Goal: Task Accomplishment & Management: Manage account settings

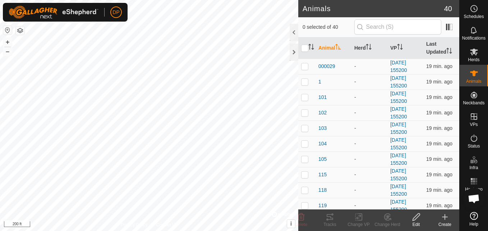
scroll to position [409, 0]
